Goal: Find specific page/section: Find specific page/section

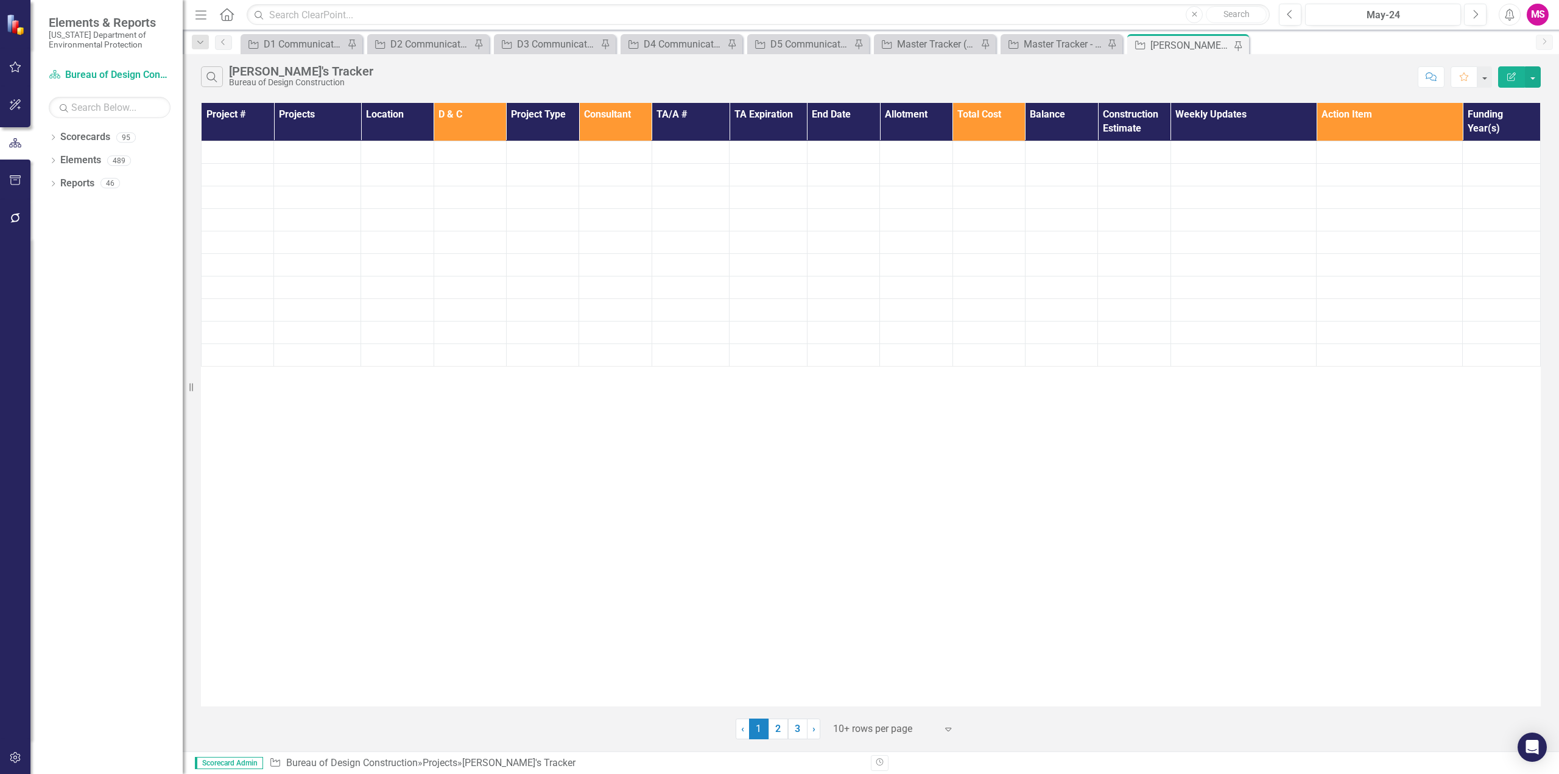
click at [194, 12] on icon "Menu" at bounding box center [201, 14] width 16 height 13
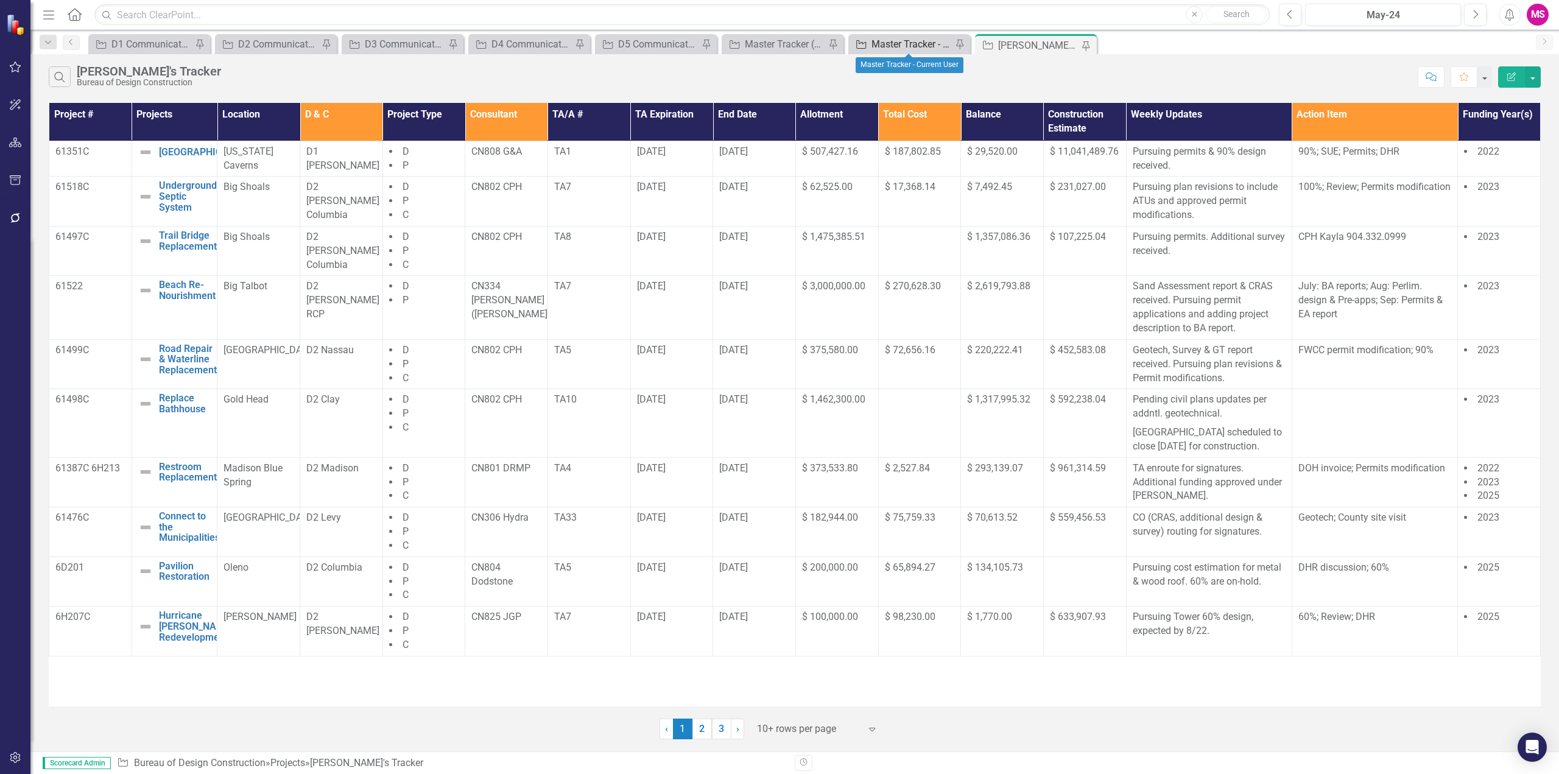
click at [892, 42] on div "Master Tracker - Current User" at bounding box center [911, 44] width 80 height 15
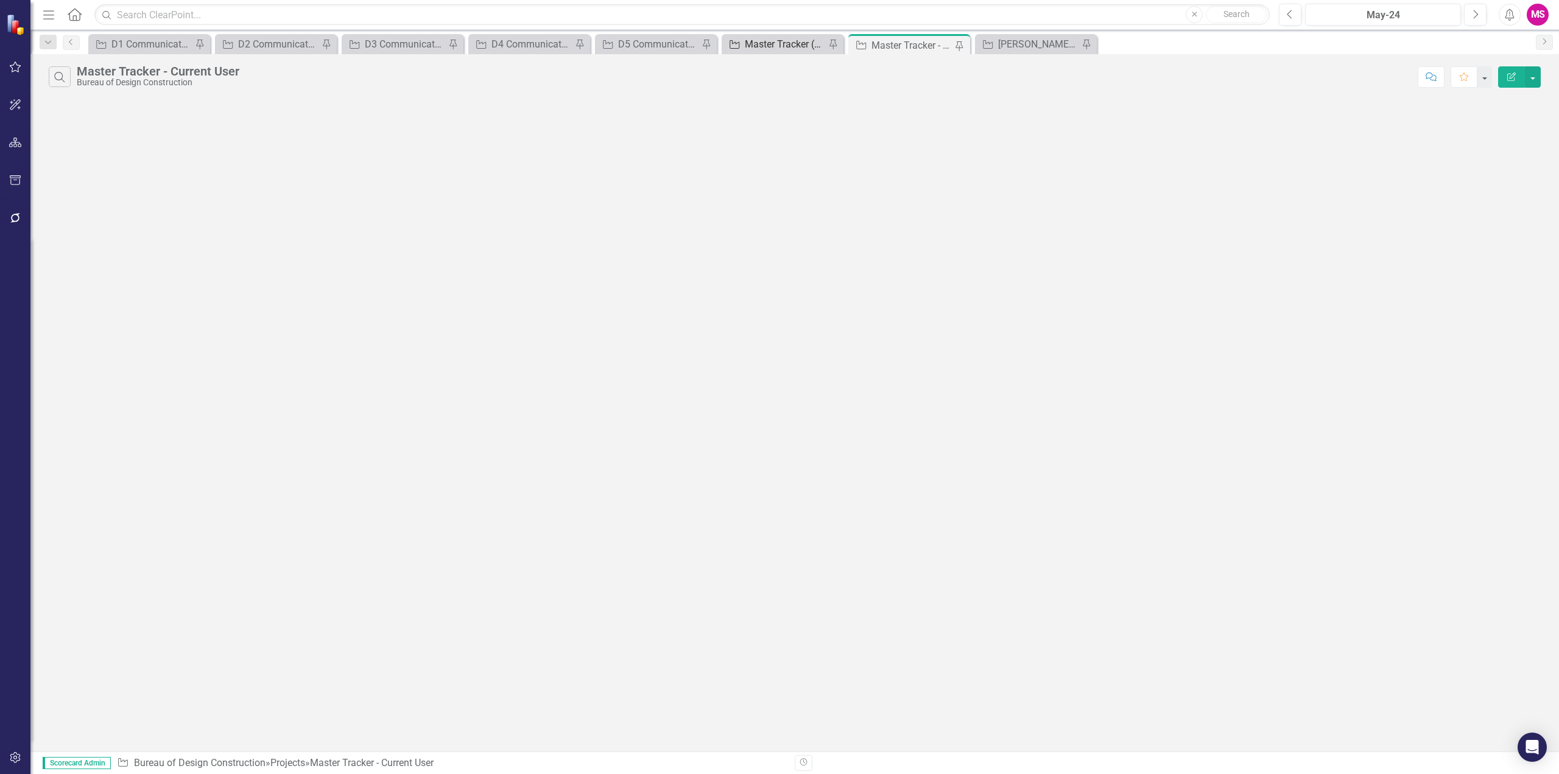
click at [794, 45] on div "Master Tracker (External)" at bounding box center [785, 44] width 80 height 15
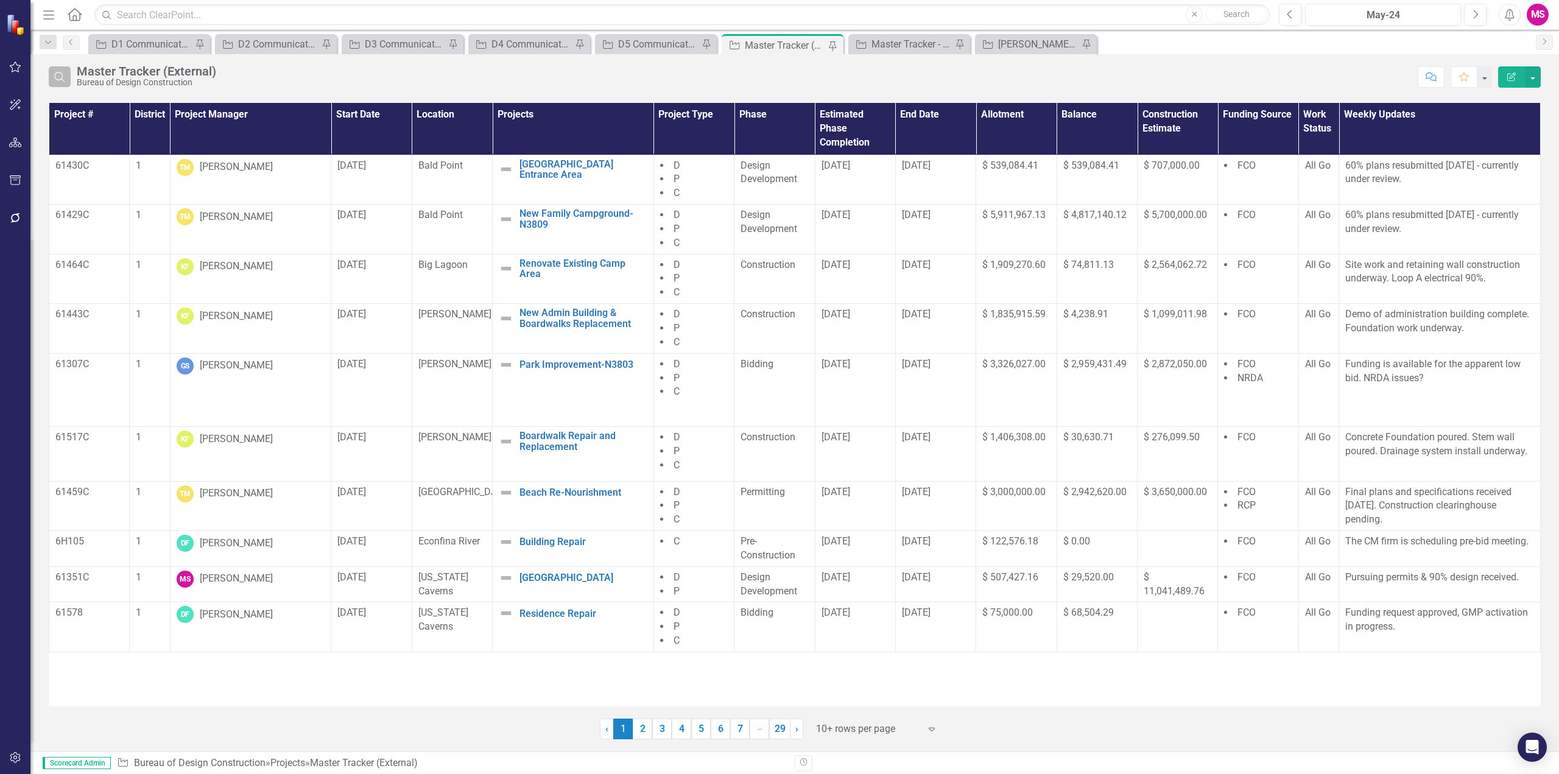
click at [53, 78] on icon "Search" at bounding box center [59, 76] width 13 height 11
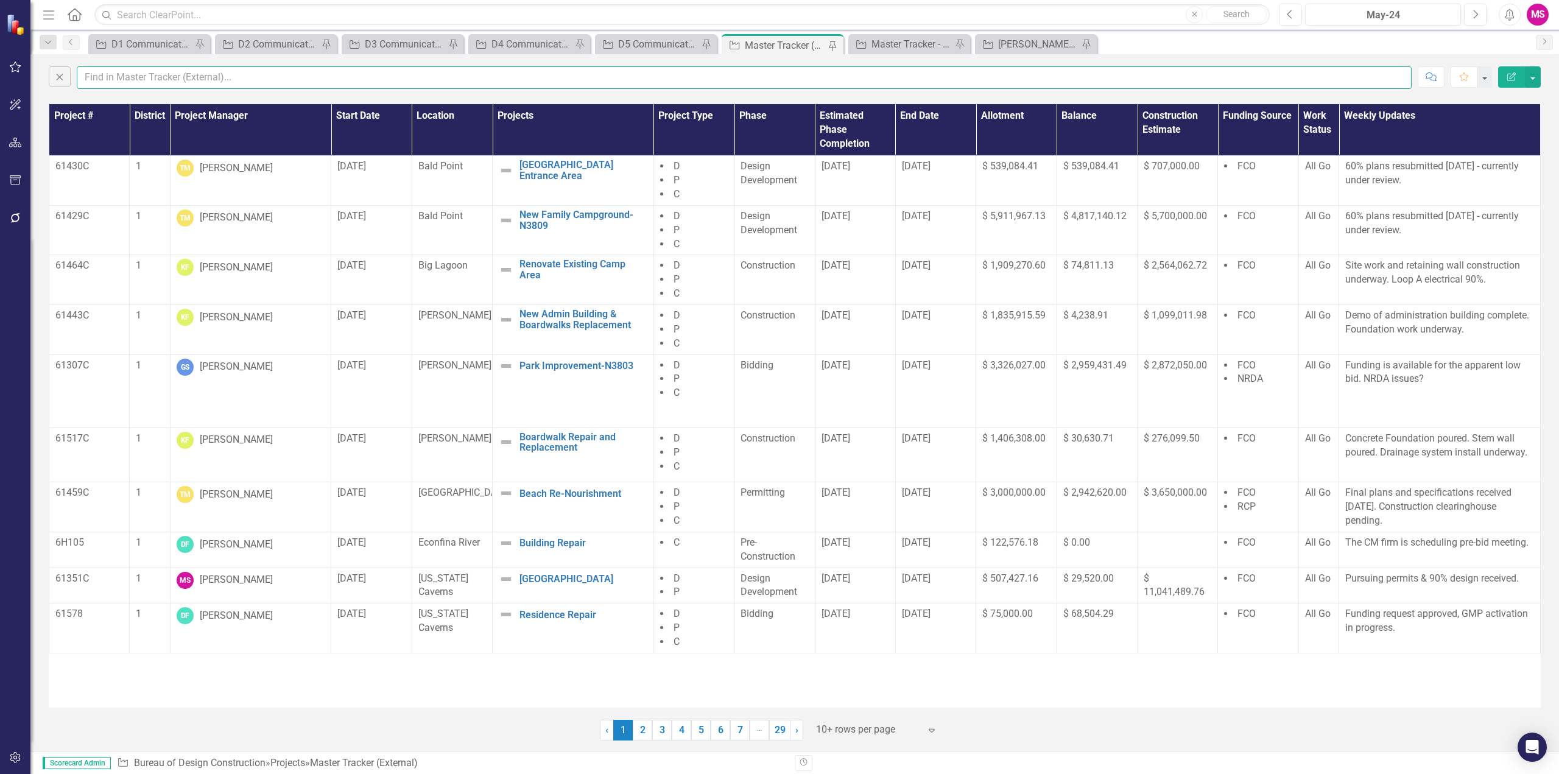
click at [141, 76] on input "text" at bounding box center [744, 77] width 1335 height 23
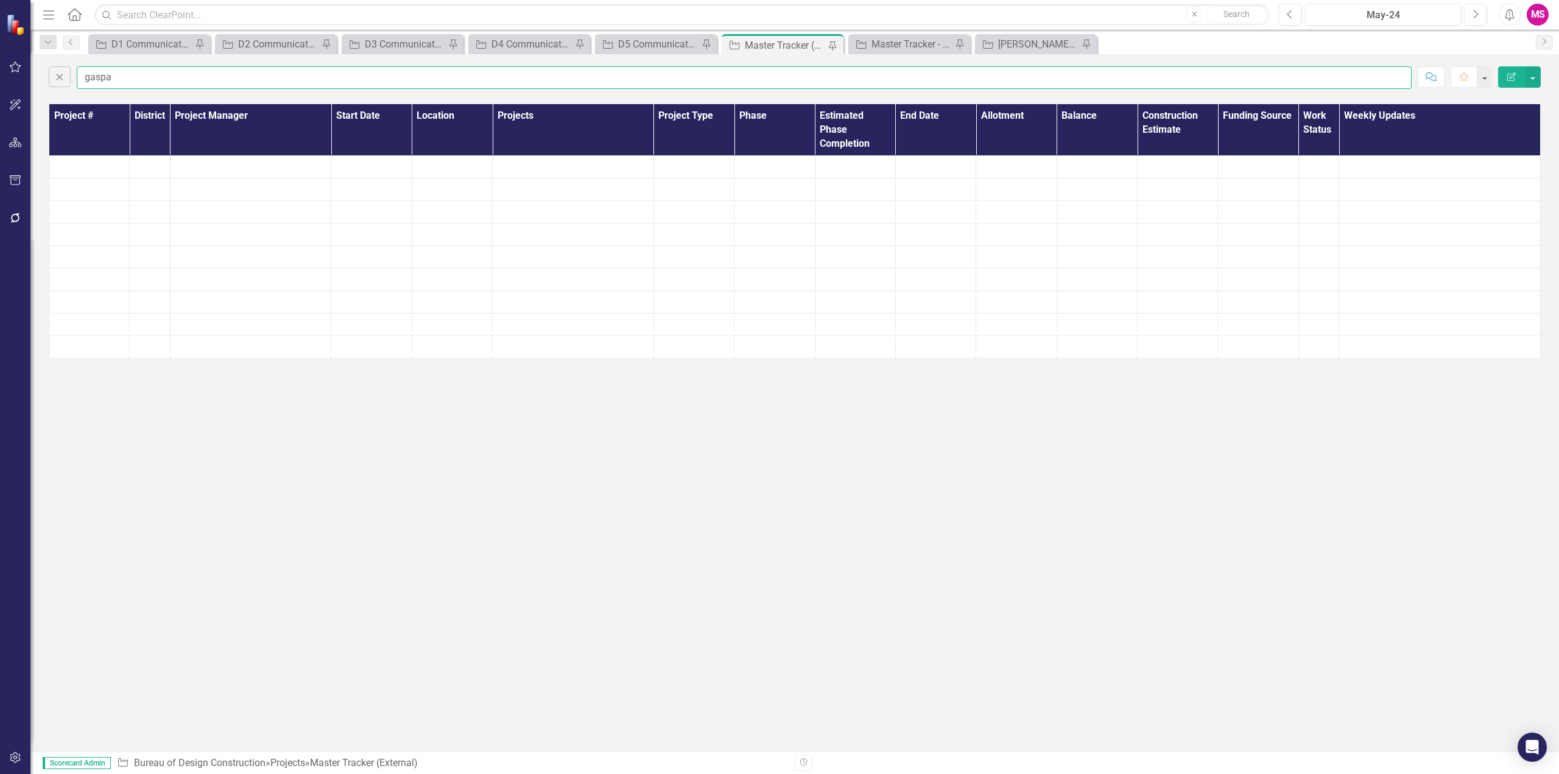
type input "[PERSON_NAME]"
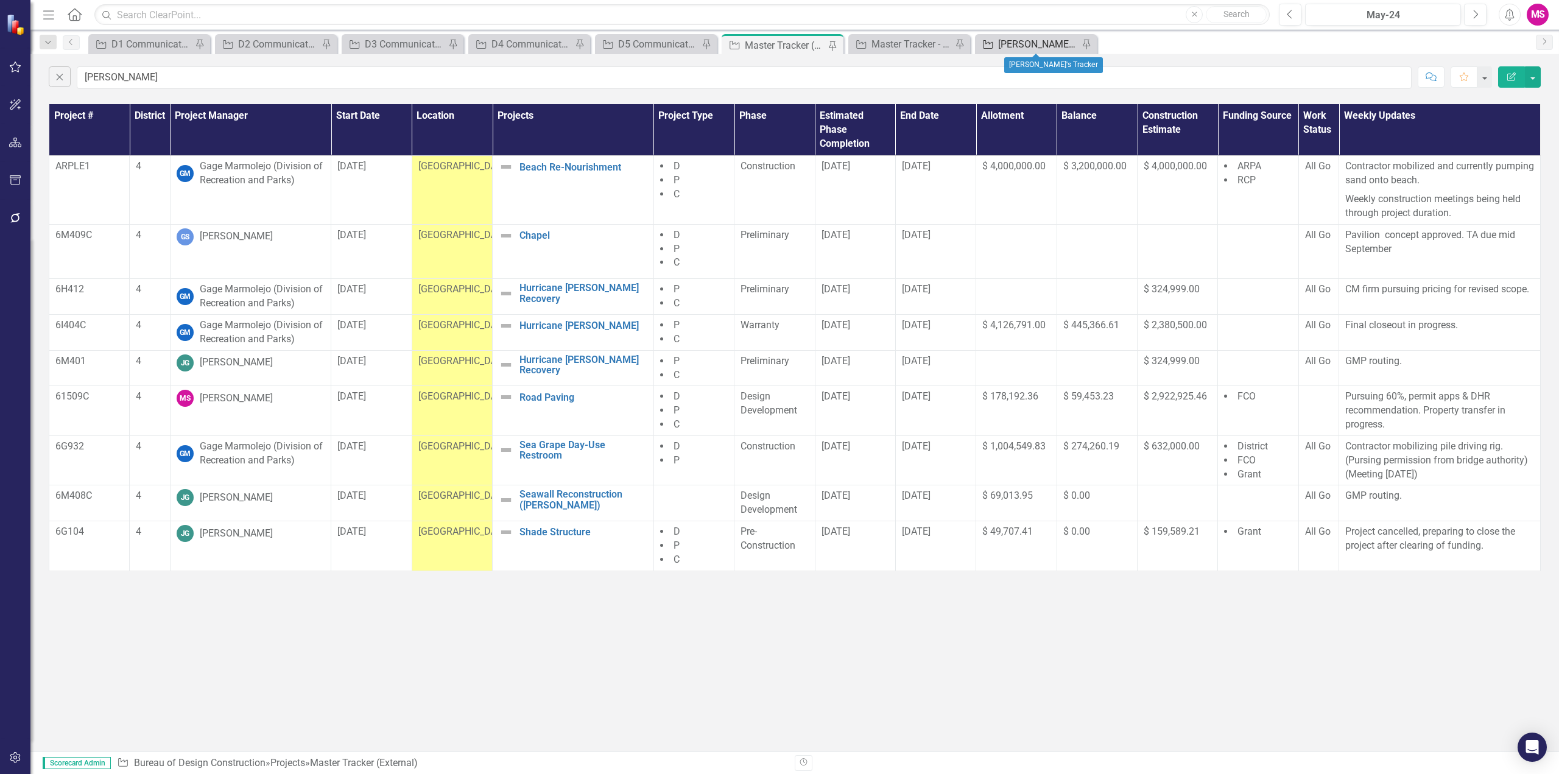
click at [1037, 43] on div "[PERSON_NAME]'s Tracker" at bounding box center [1038, 44] width 80 height 15
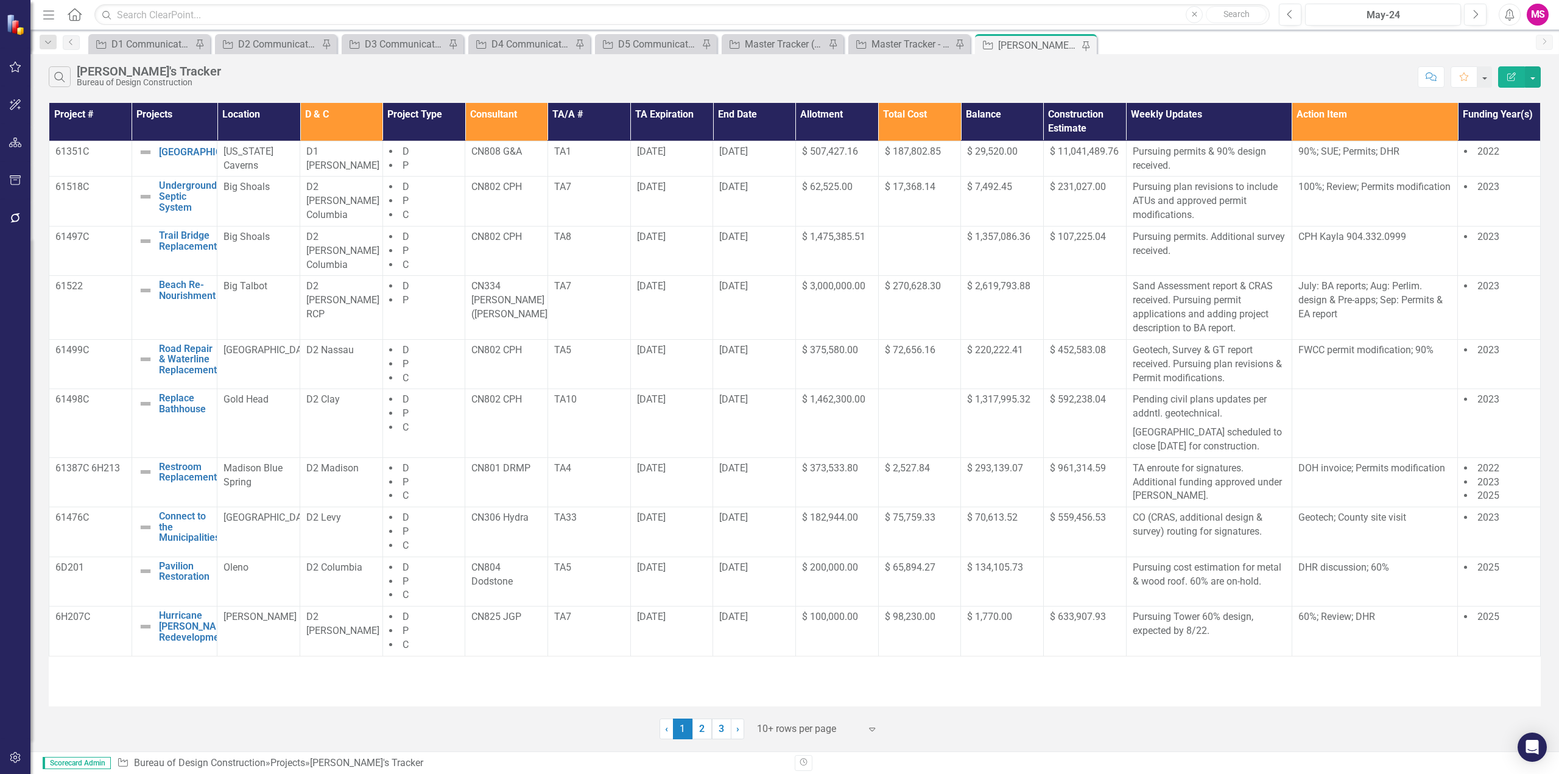
click at [712, 723] on link "3" at bounding box center [721, 729] width 19 height 21
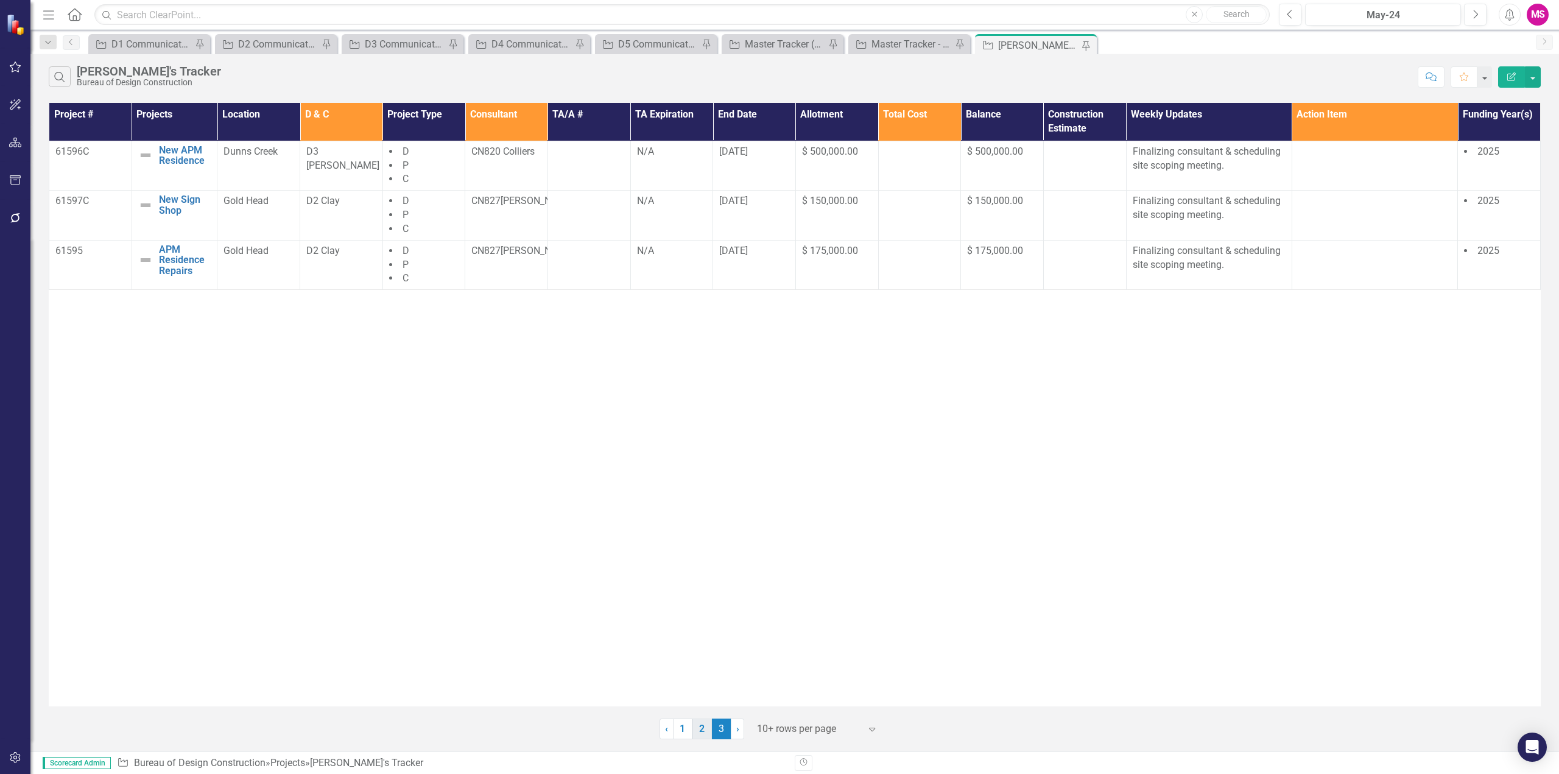
click at [701, 731] on link "2" at bounding box center [701, 729] width 19 height 21
